Goal: Transaction & Acquisition: Book appointment/travel/reservation

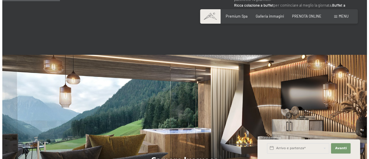
scroll to position [404, 0]
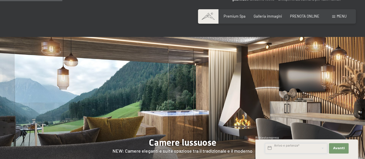
click at [290, 149] on input "text" at bounding box center [296, 148] width 62 height 10
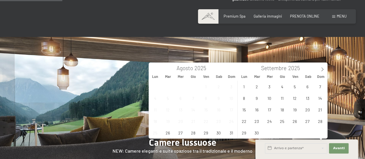
click at [321, 18] on div "Premium Spa Galleria immagini PRENOTA ONLINE" at bounding box center [267, 16] width 120 height 5
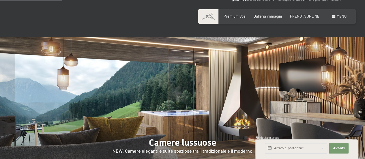
click at [333, 16] on span at bounding box center [333, 16] width 3 height 3
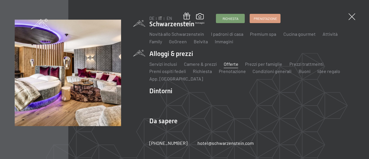
click at [236, 65] on link "Offerte" at bounding box center [231, 63] width 15 height 5
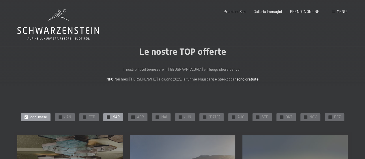
drag, startPoint x: 115, startPoint y: 118, endPoint x: 120, endPoint y: 117, distance: 5.2
click at [115, 118] on div "✓ MAR" at bounding box center [113, 117] width 20 height 8
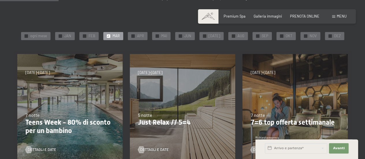
scroll to position [87, 0]
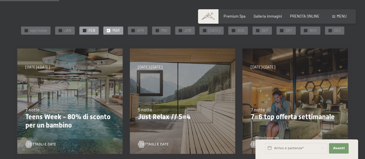
click at [99, 31] on div "✓ FEB" at bounding box center [88, 31] width 19 height 8
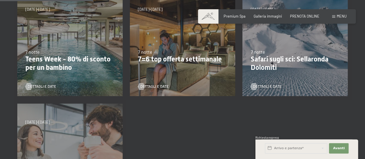
scroll to position [115, 0]
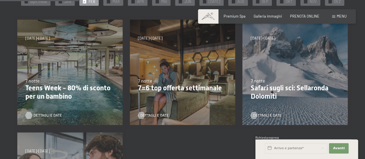
click at [51, 115] on span "Dettagli e Date" at bounding box center [47, 115] width 29 height 5
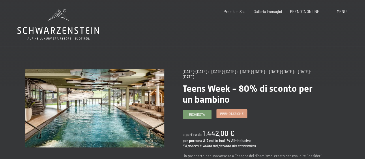
click at [241, 115] on span "Prenotazione" at bounding box center [231, 113] width 23 height 5
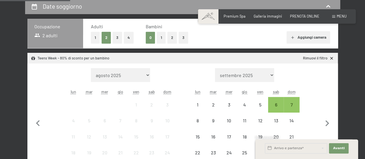
scroll to position [144, 0]
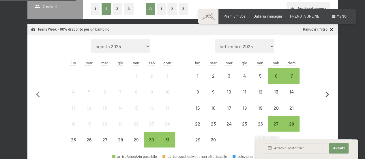
click at [325, 94] on icon "button" at bounding box center [327, 95] width 12 height 12
select select "2025-09-01"
select select "2025-10-01"
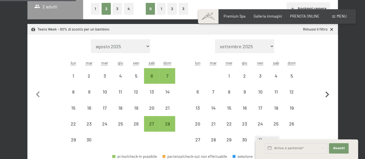
click at [326, 94] on icon "button" at bounding box center [327, 95] width 12 height 12
select select "2025-10-01"
select select "2025-11-01"
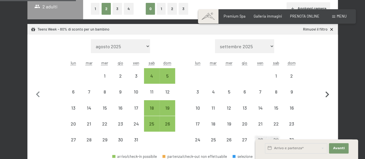
click at [325, 93] on icon "button" at bounding box center [327, 95] width 12 height 12
select select "2025-11-01"
select select "2025-12-01"
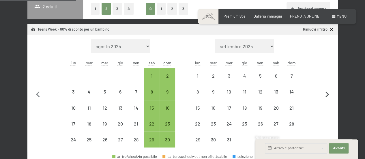
select select "2025-11-01"
select select "2025-12-01"
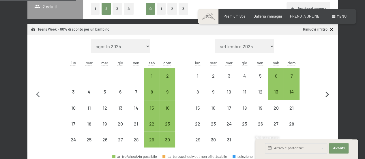
click at [325, 93] on icon "button" at bounding box center [327, 95] width 12 height 12
select select "2025-12-01"
select select "2026-01-01"
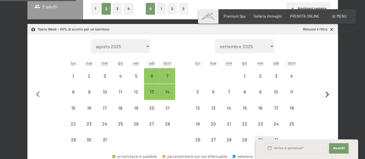
select select "2025-12-01"
select select "2026-01-01"
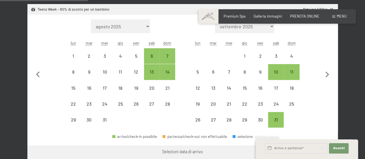
scroll to position [173, 0]
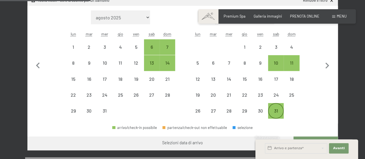
click at [277, 111] on div "31" at bounding box center [276, 115] width 14 height 14
select select "2025-12-01"
select select "2026-01-01"
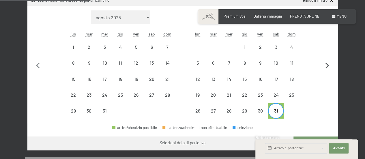
click at [328, 63] on icon "button" at bounding box center [327, 66] width 12 height 12
select select "2026-01-01"
select select "2026-02-01"
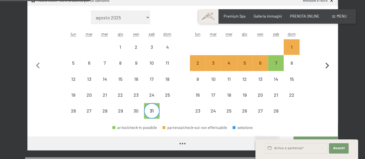
select select "2026-01-01"
select select "2026-02-01"
click at [339, 146] on span "Avanti" at bounding box center [339, 148] width 12 height 5
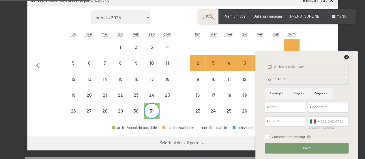
click at [291, 79] on div at bounding box center [307, 79] width 84 height 10
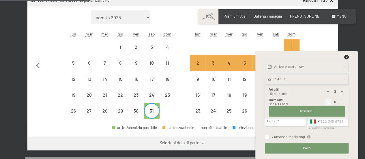
click at [342, 91] on icon at bounding box center [341, 91] width 3 height 3
type input "3"
click at [305, 139] on div "Consenso marketing Il sottoscritto, letta e compresa l’informativa di cui a que…" at bounding box center [288, 137] width 46 height 5
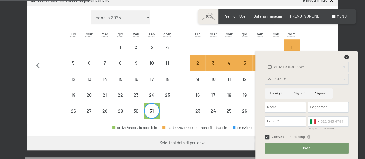
click at [280, 136] on span "Consenso marketing" at bounding box center [288, 137] width 33 height 5
click at [269, 136] on input "Consenso marketing" at bounding box center [267, 137] width 5 height 5
click at [268, 137] on input "Consenso marketing" at bounding box center [267, 137] width 5 height 5
checkbox input "false"
click at [245, 136] on div "Selezioni data di partenza" at bounding box center [182, 142] width 310 height 12
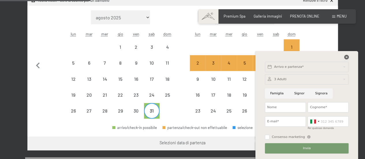
click at [347, 57] on icon at bounding box center [346, 57] width 5 height 5
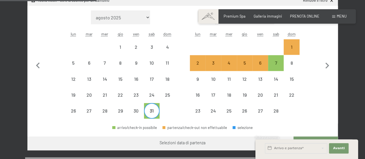
scroll to position [202, 0]
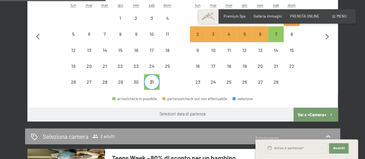
drag, startPoint x: 308, startPoint y: 111, endPoint x: 344, endPoint y: 105, distance: 36.8
click at [334, 111] on button "Vai a «Camera»" at bounding box center [315, 115] width 44 height 14
select select "2026-01-01"
select select "2026-02-01"
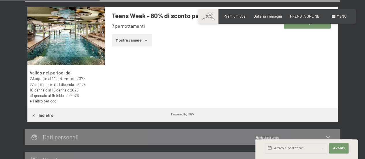
scroll to position [93, 0]
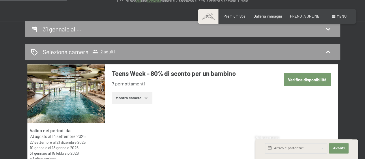
click at [310, 80] on button "Verifica disponibilità" at bounding box center [307, 79] width 47 height 13
select select "2026-01-01"
select select "2026-02-01"
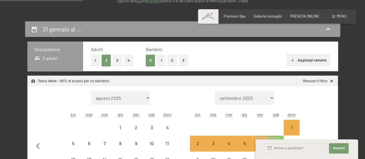
scroll to position [114, 0]
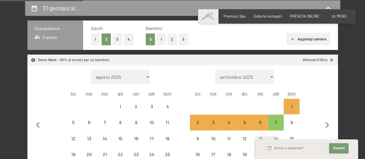
click at [162, 34] on button "1" at bounding box center [161, 39] width 9 height 12
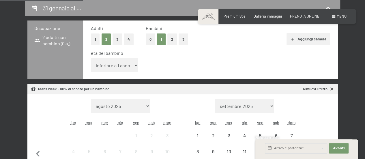
click at [132, 62] on select "inferiore a 1 anno 1 anno 2 anni 3 anni 4 anni 5 anni 6 anni 7 anni 8 anni 9 an…" at bounding box center [115, 65] width 48 height 14
select select "16"
click at [91, 58] on select "inferiore a 1 anno 1 anno 2 anni 3 anni 4 anni 5 anni 6 anni 7 anni 8 anni 9 an…" at bounding box center [115, 65] width 48 height 14
click at [200, 58] on div "età del bambino inferiore a 1 anno 1 anno 2 anni 3 anni 4 anni 5 anni 6 anni 7 …" at bounding box center [210, 62] width 239 height 25
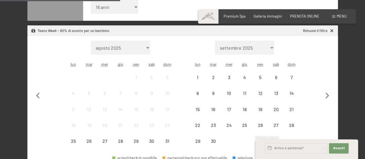
scroll to position [200, 0]
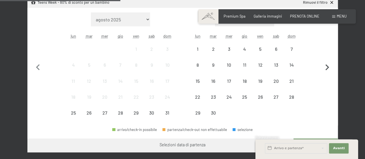
click at [327, 66] on icon "button" at bounding box center [327, 67] width 12 height 12
select select "2025-09-01"
select select "2025-10-01"
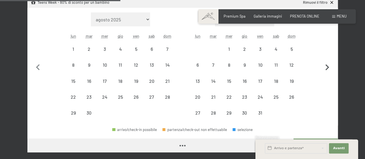
click at [327, 66] on icon "button" at bounding box center [327, 67] width 12 height 12
select select "2025-10-01"
select select "2025-11-01"
click at [326, 66] on icon "button" at bounding box center [327, 67] width 12 height 12
select select "2025-11-01"
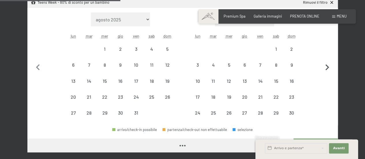
select select "2025-12-01"
click at [326, 66] on icon "button" at bounding box center [327, 67] width 12 height 12
select select "2025-12-01"
select select "2026-01-01"
select select "2025-12-01"
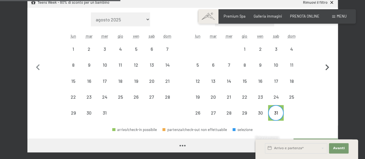
select select "2026-01-01"
drag, startPoint x: 278, startPoint y: 109, endPoint x: 280, endPoint y: 114, distance: 5.2
click at [278, 110] on div "31" at bounding box center [276, 113] width 14 height 14
select select "2025-12-01"
select select "2026-01-01"
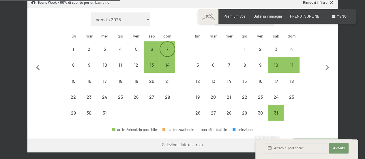
drag, startPoint x: 165, startPoint y: 51, endPoint x: 169, endPoint y: 51, distance: 4.0
click at [166, 51] on div "7" at bounding box center [167, 54] width 14 height 14
select select "2025-12-01"
select select "2026-01-01"
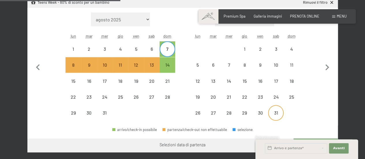
click at [276, 115] on div "31" at bounding box center [276, 117] width 14 height 14
select select "2025-12-01"
select select "2026-01-01"
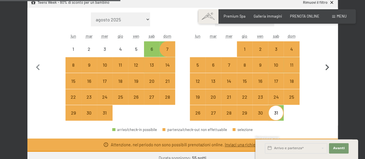
click at [327, 67] on icon "button" at bounding box center [327, 67] width 12 height 12
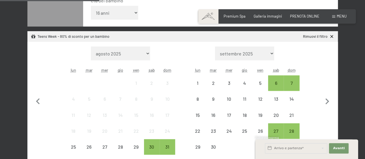
scroll to position [171, 0]
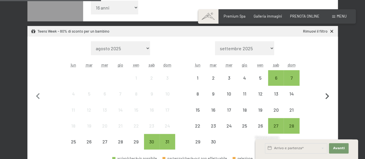
click at [327, 93] on icon "button" at bounding box center [327, 96] width 12 height 12
select select "2025-09-01"
select select "2025-10-01"
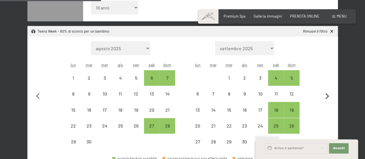
click at [327, 93] on icon "button" at bounding box center [327, 96] width 12 height 12
select select "2025-10-01"
select select "2025-11-01"
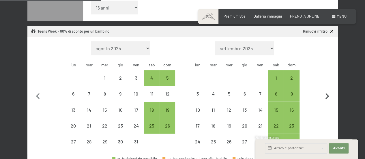
click at [327, 93] on icon "button" at bounding box center [327, 96] width 12 height 12
select select "2025-11-01"
select select "2025-12-01"
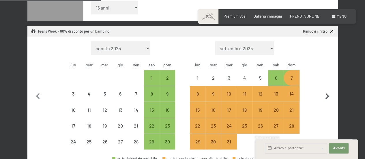
click at [326, 93] on icon "button" at bounding box center [327, 96] width 12 height 12
select select "2025-12-01"
select select "2026-01-01"
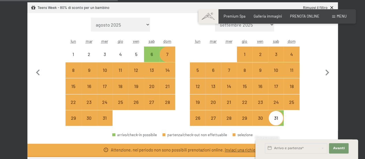
scroll to position [200, 0]
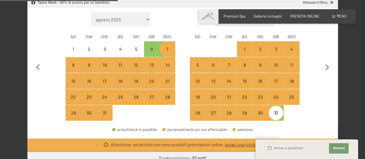
click at [280, 112] on div "31" at bounding box center [276, 117] width 14 height 14
select select "2025-12-01"
select select "2026-01-01"
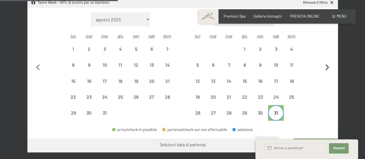
click at [325, 67] on icon "button" at bounding box center [327, 67] width 12 height 12
select select "2026-01-01"
select select "2026-02-01"
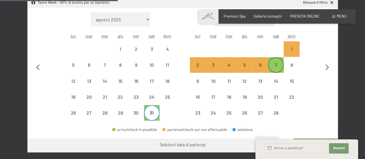
click at [274, 65] on div "7" at bounding box center [276, 70] width 14 height 14
select select "2026-01-01"
select select "2026-02-01"
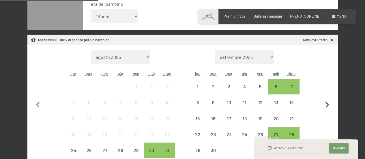
scroll to position [171, 0]
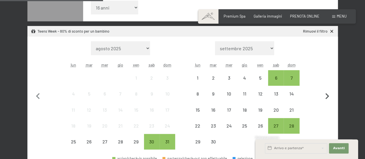
click at [326, 95] on icon "button" at bounding box center [327, 96] width 12 height 12
select select "2025-09-01"
select select "2025-10-01"
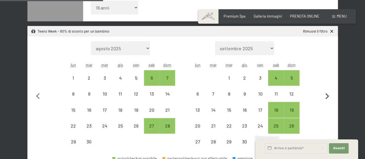
click at [326, 95] on icon "button" at bounding box center [327, 96] width 12 height 12
select select "2025-10-01"
select select "2025-11-01"
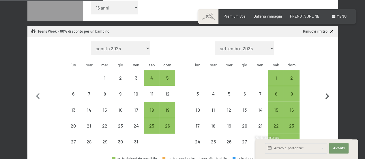
click at [326, 95] on icon "button" at bounding box center [327, 96] width 12 height 12
select select "2025-11-01"
select select "2025-12-01"
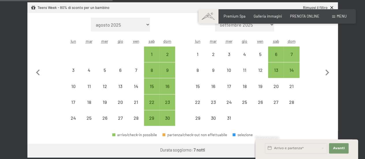
scroll to position [200, 0]
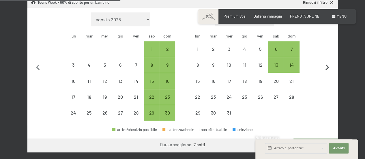
click at [331, 68] on icon "button" at bounding box center [327, 67] width 12 height 12
select select "2025-12-01"
select select "2026-01-01"
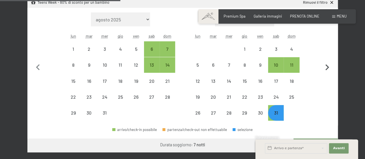
click at [326, 68] on icon "button" at bounding box center [327, 67] width 12 height 12
select select "2026-01-01"
select select "2026-02-01"
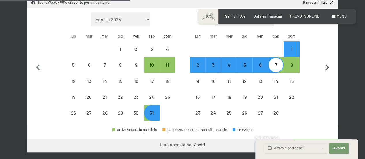
scroll to position [229, 0]
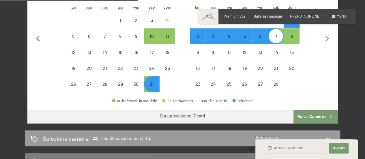
click at [312, 116] on button "Vai a «Camera»" at bounding box center [315, 117] width 44 height 14
select select "2026-01-01"
select select "2026-02-01"
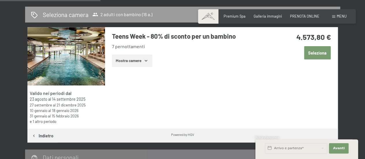
scroll to position [114, 0]
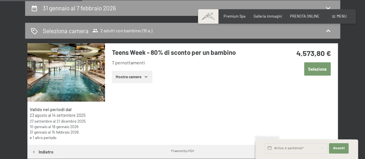
click at [319, 71] on button "Seleziona" at bounding box center [317, 68] width 27 height 13
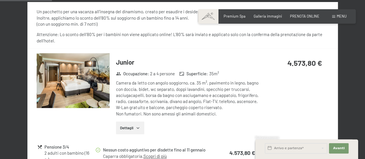
scroll to position [316, 0]
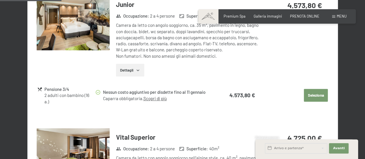
click at [315, 93] on button "Seleziona" at bounding box center [316, 95] width 24 height 13
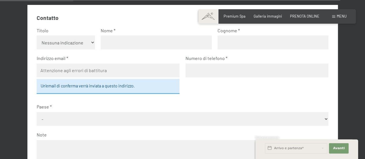
scroll to position [114, 0]
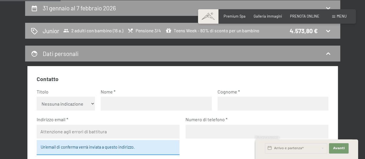
click at [333, 32] on div "Junior 2 adulti con bambino (16 a.) Pensione 3/4 Teens Week - 80% di sconto per…" at bounding box center [183, 31] width 304 height 8
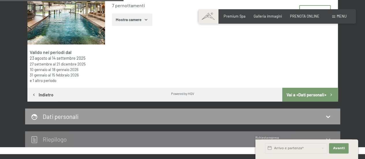
scroll to position [200, 0]
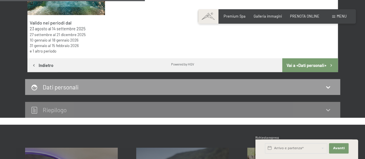
click at [45, 51] on link "e 1 altro periodo" at bounding box center [43, 50] width 27 height 5
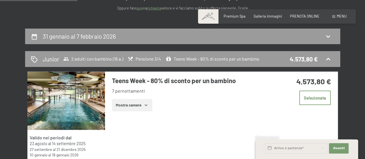
scroll to position [85, 0]
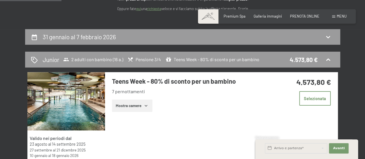
click at [75, 38] on h2 "31 gennaio al 7 febbraio 2026" at bounding box center [79, 36] width 73 height 7
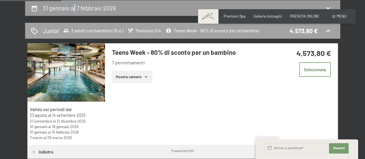
select select "16"
select select "2026-01-01"
select select "2026-02-01"
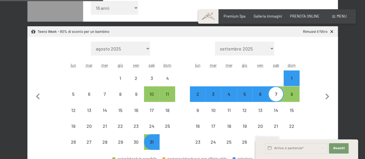
scroll to position [171, 0]
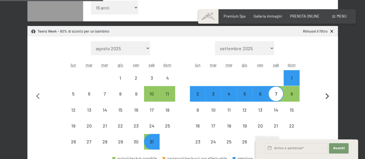
click at [327, 94] on icon "button" at bounding box center [327, 96] width 4 height 6
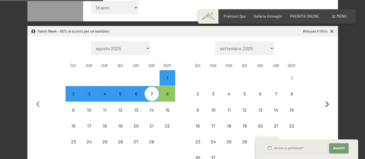
select select "2026-02-01"
select select "2026-03-01"
select select "2026-02-01"
select select "2026-03-01"
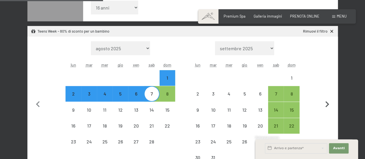
click at [324, 100] on icon "button" at bounding box center [327, 104] width 12 height 12
select select "2026-03-01"
select select "2026-04-01"
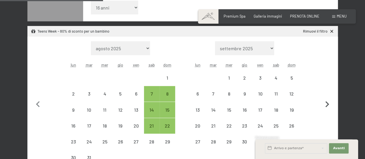
select select "2026-03-01"
select select "2026-04-01"
click at [151, 95] on span "Consenso marketing*" at bounding box center [149, 98] width 44 height 6
click at [124, 95] on input "Consenso marketing*" at bounding box center [121, 98] width 6 height 6
checkbox input "false"
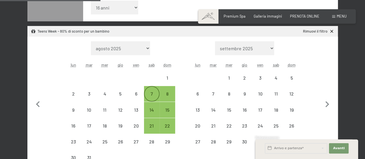
click at [151, 94] on div "7" at bounding box center [152, 98] width 14 height 14
select select "2026-03-01"
select select "2026-04-01"
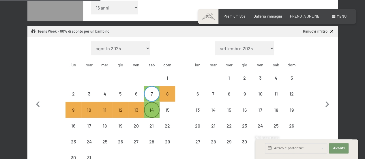
click at [150, 111] on div "14" at bounding box center [152, 115] width 14 height 14
select select "2026-03-01"
select select "2026-04-01"
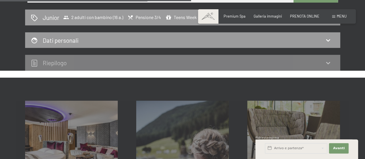
scroll to position [402, 0]
